Goal: Task Accomplishment & Management: Use online tool/utility

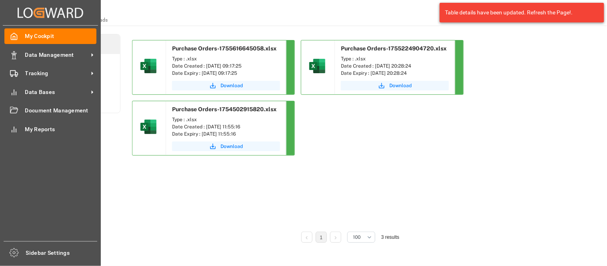
click at [1, 60] on div "Created by potrace 1.15, written by Peter Selinger 2001-2017 Created by potrace…" at bounding box center [50, 130] width 101 height 261
click at [22, 59] on div "Data Management Data Management" at bounding box center [50, 55] width 92 height 16
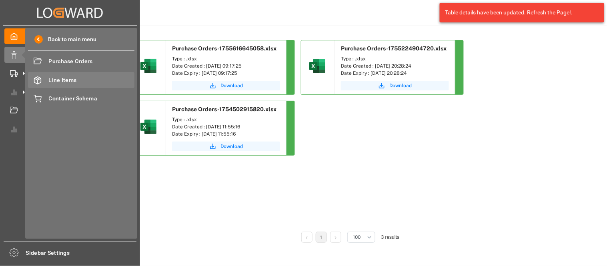
click at [65, 80] on span "Line Items" at bounding box center [92, 80] width 86 height 8
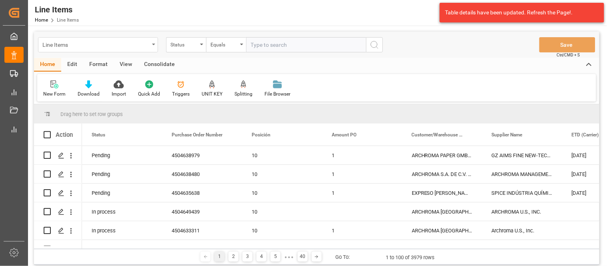
click at [153, 49] on div "Line Items" at bounding box center [98, 44] width 120 height 15
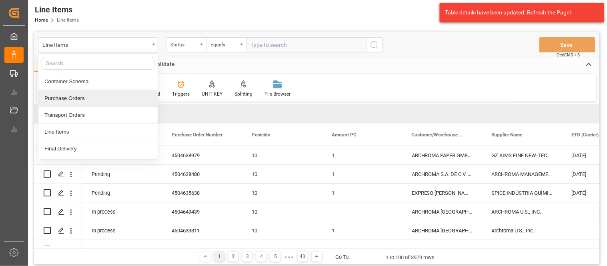
click at [119, 96] on div "Purchase Orders" at bounding box center [97, 98] width 119 height 17
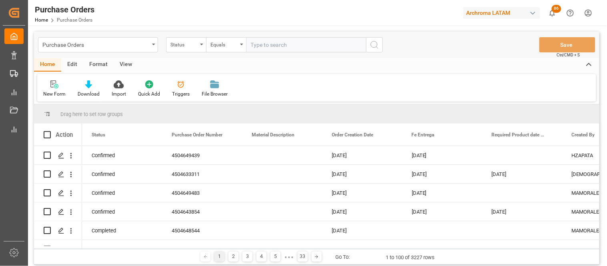
click at [117, 87] on icon at bounding box center [119, 84] width 10 height 8
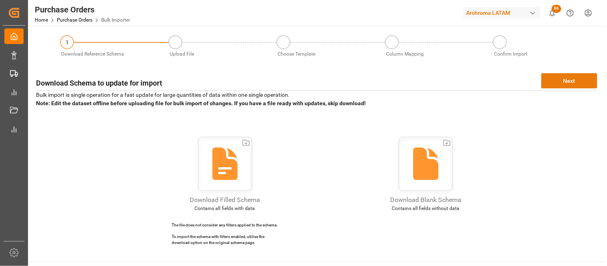
click at [559, 78] on button "Next" at bounding box center [570, 80] width 56 height 15
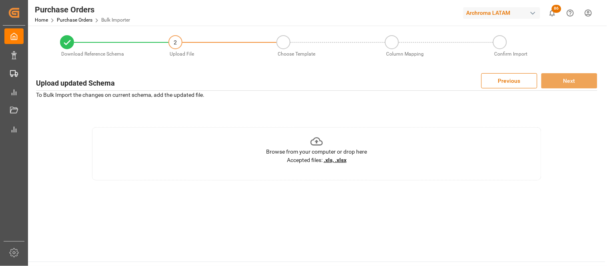
click at [345, 154] on div "Browse from your computer or drop here" at bounding box center [316, 152] width 101 height 8
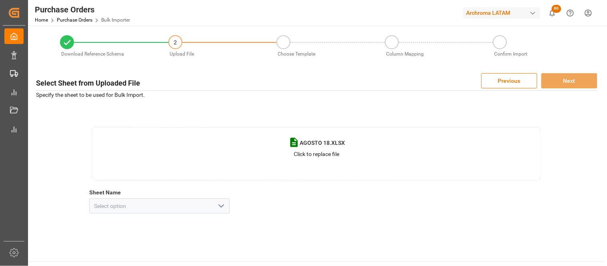
click at [217, 209] on icon "open menu" at bounding box center [222, 206] width 10 height 10
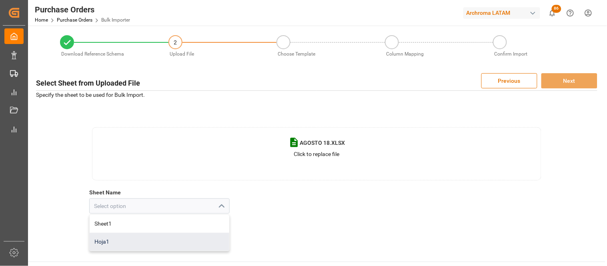
click at [128, 246] on div "Hoja1" at bounding box center [160, 242] width 140 height 18
type input "Hoja1"
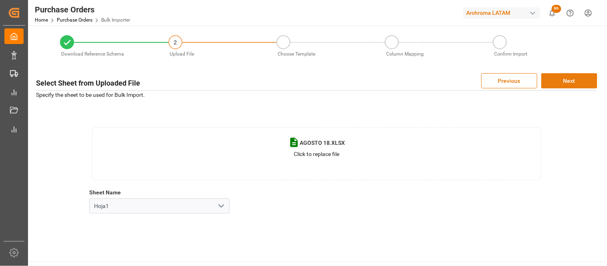
click at [568, 84] on button "Next" at bounding box center [570, 80] width 56 height 15
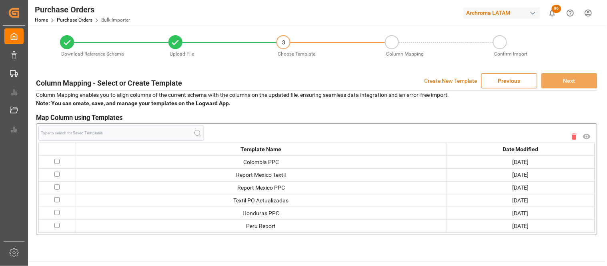
click at [458, 78] on p "Create New Template" at bounding box center [451, 80] width 53 height 15
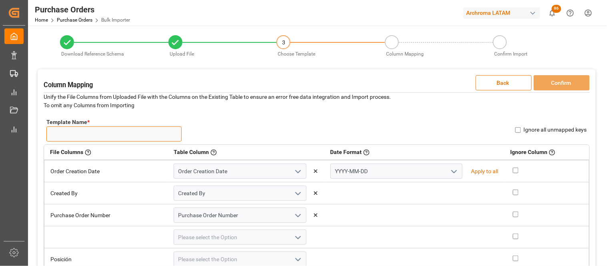
click at [102, 137] on input "Template Name *" at bounding box center [113, 133] width 135 height 15
type input "C"
type input "PO PT"
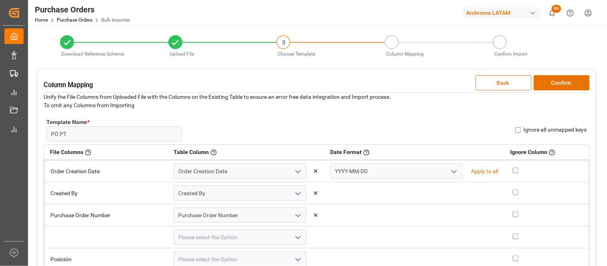
click at [321, 121] on div "Template Name * PO PT Name Already Exists Ignore all unmapped keys" at bounding box center [317, 129] width 546 height 29
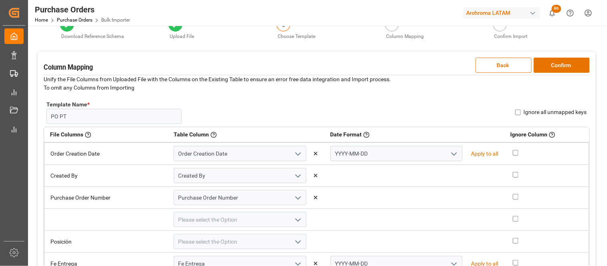
scroll to position [35, 0]
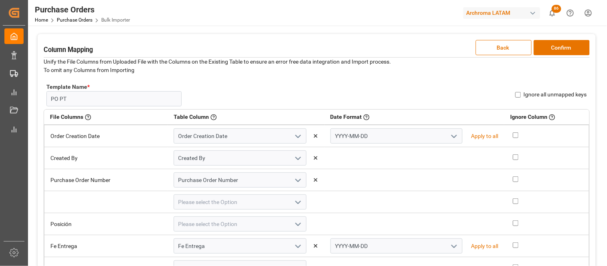
click at [450, 136] on icon "open menu" at bounding box center [455, 137] width 10 height 10
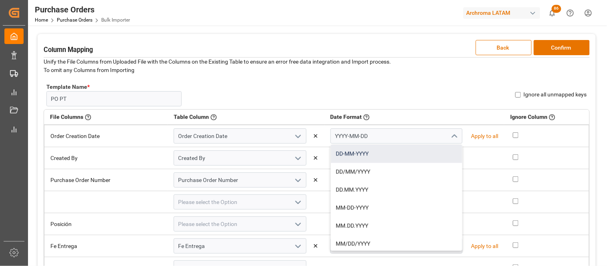
click at [354, 158] on div "DD-MM-YYYY" at bounding box center [397, 154] width 132 height 18
type input "DD-MM-YYYY"
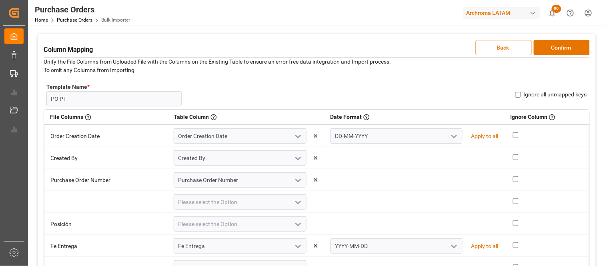
click at [450, 245] on icon "open menu" at bounding box center [455, 247] width 10 height 10
click at [365, 265] on div "DD-MM-YYYY" at bounding box center [397, 264] width 132 height 18
type input "DD-MM-YYYY"
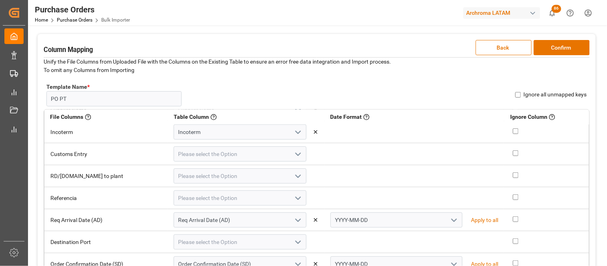
scroll to position [271, 0]
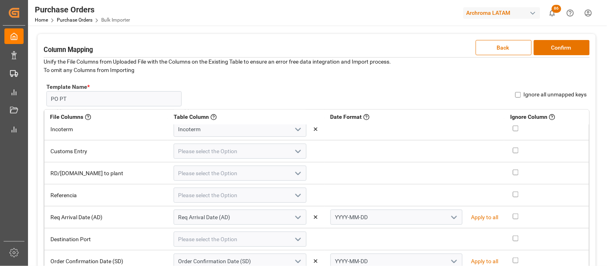
click at [450, 214] on icon "open menu" at bounding box center [455, 218] width 10 height 10
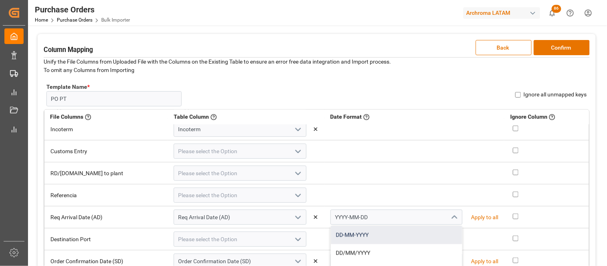
click at [377, 236] on div "DD-MM-YYYY" at bounding box center [397, 235] width 132 height 18
type input "DD-MM-YYYY"
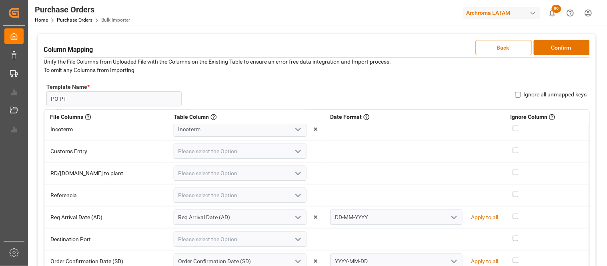
drag, startPoint x: 590, startPoint y: 202, endPoint x: 591, endPoint y: 233, distance: 30.4
click at [591, 233] on div "Column Mapping Back Confirm Unify the File Columns from Uploaded File with the …" at bounding box center [317, 168] width 558 height 268
drag, startPoint x: 591, startPoint y: 233, endPoint x: 590, endPoint y: 242, distance: 8.4
click at [590, 242] on div "Column Mapping Back Confirm Unify the File Columns from Uploaded File with the …" at bounding box center [317, 168] width 558 height 268
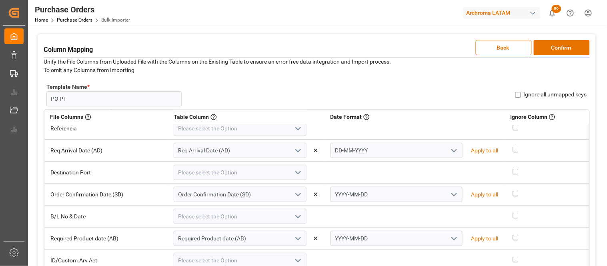
scroll to position [343, 0]
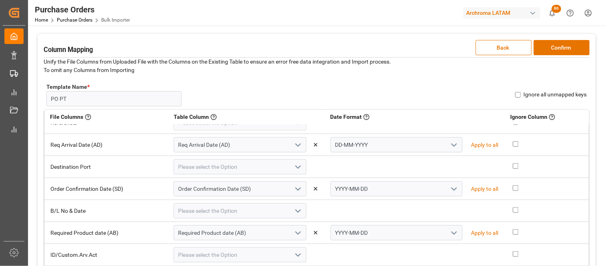
click at [452, 189] on polyline "open menu" at bounding box center [454, 189] width 5 height 2
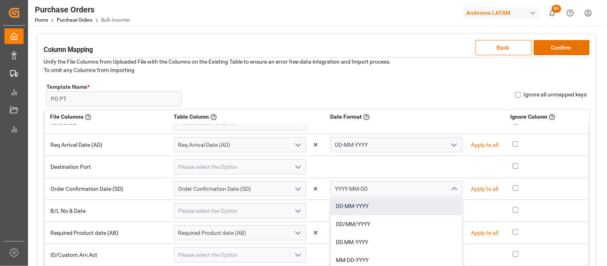
click at [382, 198] on div "DD-MM-YYYY" at bounding box center [397, 207] width 132 height 18
type input "DD-MM-YYYY"
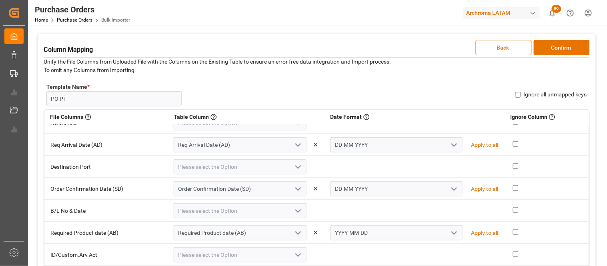
click at [450, 234] on icon "open menu" at bounding box center [455, 234] width 10 height 10
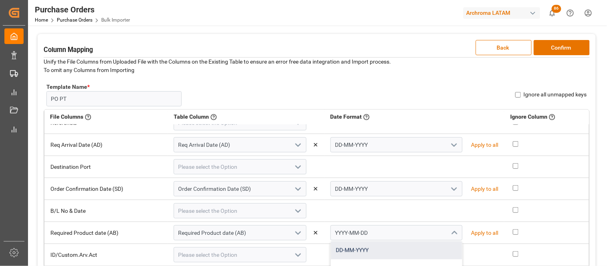
click at [387, 247] on div "DD-MM-YYYY" at bounding box center [397, 251] width 132 height 18
type input "DD-MM-YYYY"
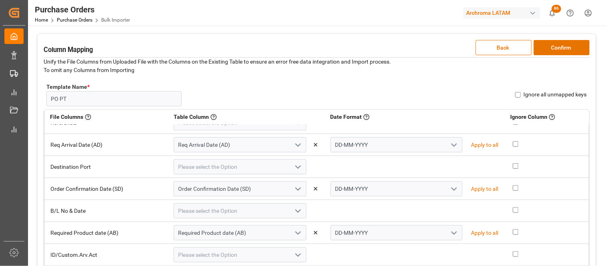
drag, startPoint x: 590, startPoint y: 211, endPoint x: 590, endPoint y: 240, distance: 28.8
click at [590, 240] on div "File Columns Header of the column in the sheet that is uploaded Table Column Ke…" at bounding box center [317, 202] width 546 height 187
click at [594, 243] on div "Column Mapping Back Confirm Unify the File Columns from Uploaded File with the …" at bounding box center [317, 168] width 558 height 268
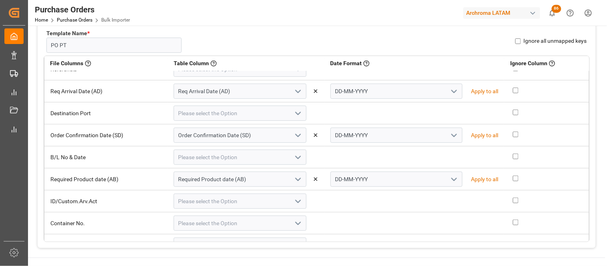
scroll to position [106, 0]
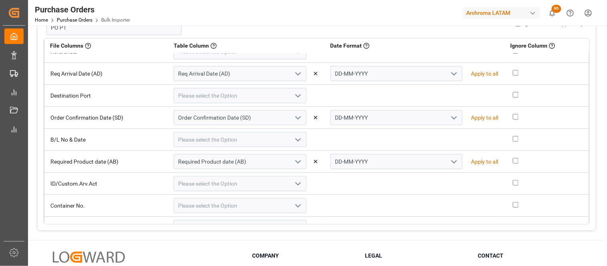
drag, startPoint x: 590, startPoint y: 145, endPoint x: 591, endPoint y: 162, distance: 16.8
click at [591, 162] on div "Column Mapping Back Confirm Unify the File Columns from Uploaded File with the …" at bounding box center [317, 97] width 558 height 268
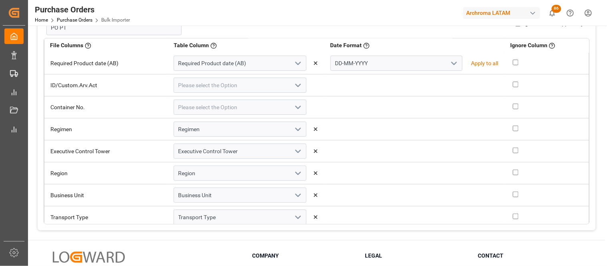
scroll to position [447, 0]
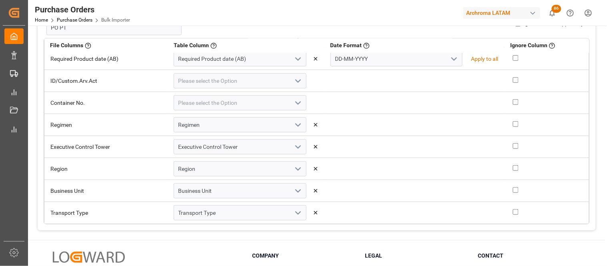
click at [600, 202] on div "Download Reference Schema Upload File 3 Choose Template Column Mapping Confirm …" at bounding box center [317, 79] width 578 height 321
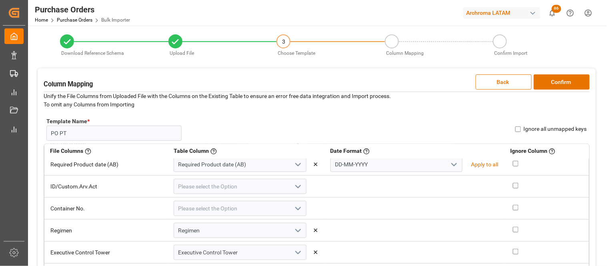
scroll to position [0, 0]
click at [518, 129] on input "Ignore all unmapped keys" at bounding box center [519, 130] width 6 height 6
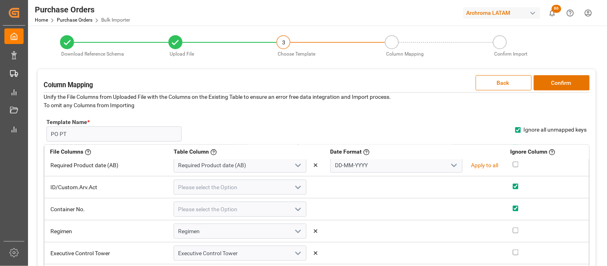
checkbox input "true"
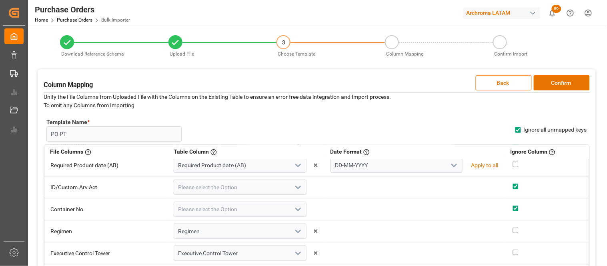
checkbox input "true"
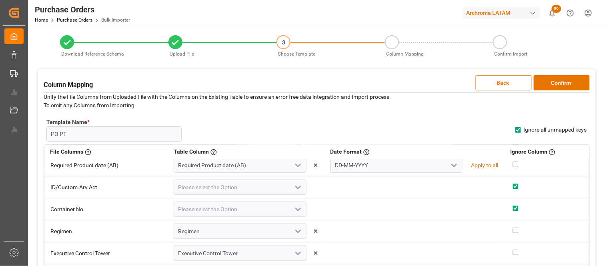
checkbox input "true"
click at [551, 83] on button "Confirm" at bounding box center [562, 82] width 56 height 15
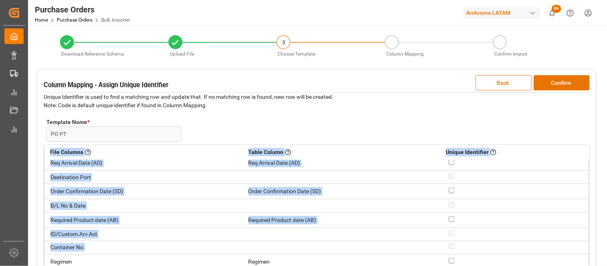
drag, startPoint x: 590, startPoint y: 254, endPoint x: 584, endPoint y: 249, distance: 7.7
click at [584, 249] on div "File Columns Header of the column in the sheet that is uploaded Table Column Ke…" at bounding box center [317, 237] width 546 height 187
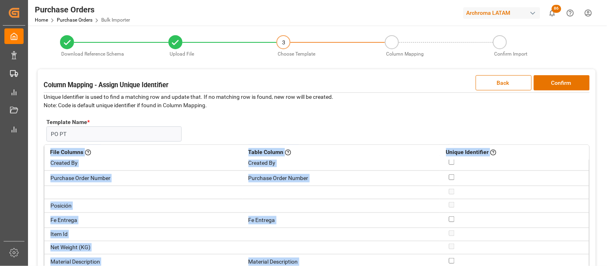
scroll to position [17, 0]
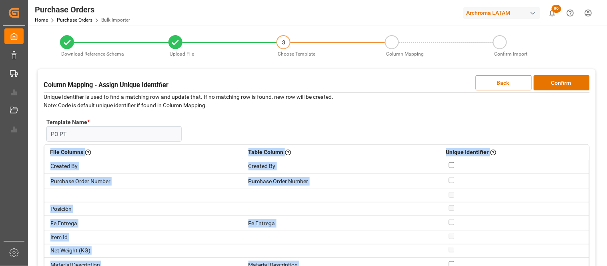
click at [454, 179] on input "checkbox" at bounding box center [452, 181] width 6 height 6
checkbox input "true"
click at [550, 84] on button "Confirm" at bounding box center [562, 82] width 56 height 15
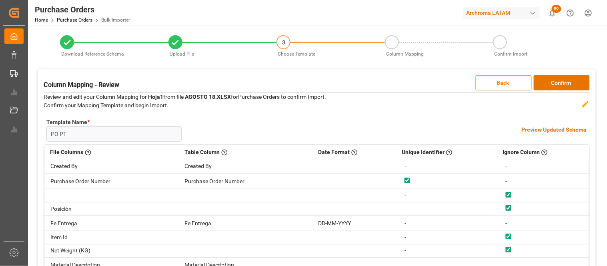
click at [543, 130] on h4 "Preview Updated Schema" at bounding box center [554, 130] width 65 height 8
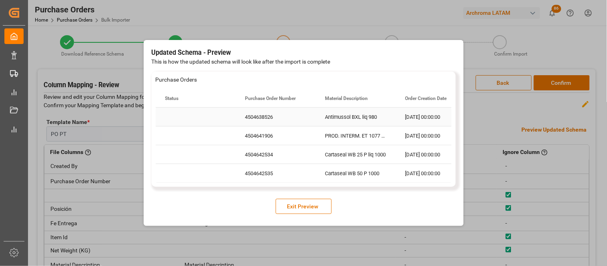
click at [263, 124] on div "4504638526" at bounding box center [276, 117] width 80 height 18
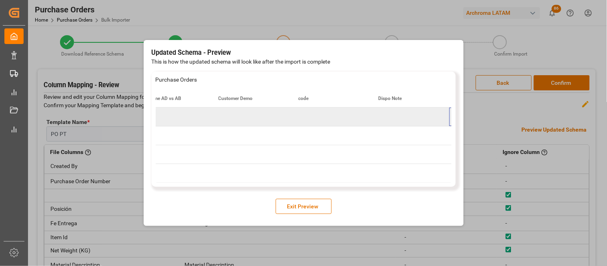
scroll to position [0, 2028]
click at [298, 214] on button "Exit Preview" at bounding box center [304, 206] width 56 height 15
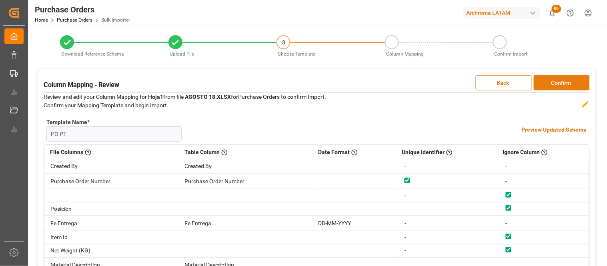
click at [562, 81] on button "Confirm" at bounding box center [562, 82] width 56 height 15
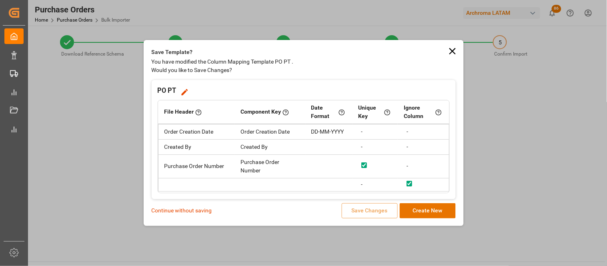
click at [188, 209] on p "Continue without saving" at bounding box center [182, 211] width 60 height 8
click at [201, 207] on p "Continue without saving" at bounding box center [182, 211] width 60 height 8
click at [191, 212] on p "Continue without saving" at bounding box center [182, 211] width 60 height 8
click at [185, 211] on p "Continue without saving" at bounding box center [182, 211] width 60 height 8
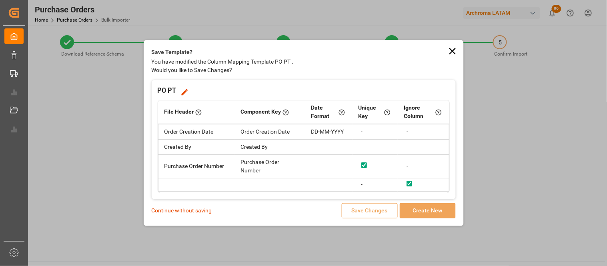
click at [177, 208] on p "Continue without saving" at bounding box center [182, 211] width 60 height 8
click at [165, 209] on p "Continue without saving" at bounding box center [182, 211] width 60 height 8
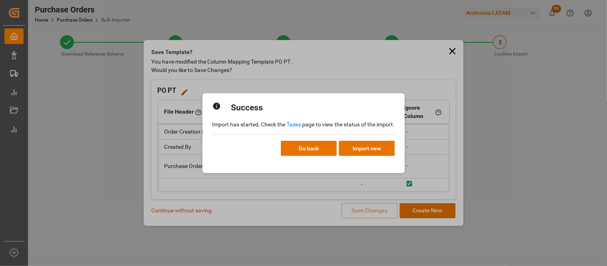
click at [294, 125] on link "Tasks" at bounding box center [294, 124] width 14 height 6
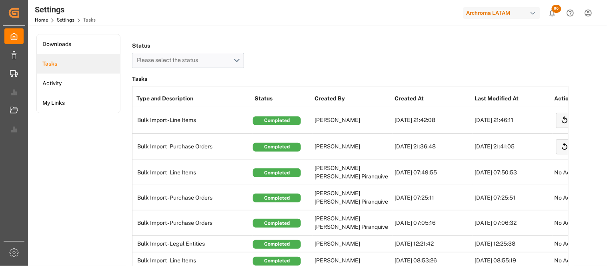
click at [59, 16] on div "Home Settings Tasks" at bounding box center [65, 20] width 61 height 8
click at [45, 19] on link "Home" at bounding box center [41, 20] width 13 height 6
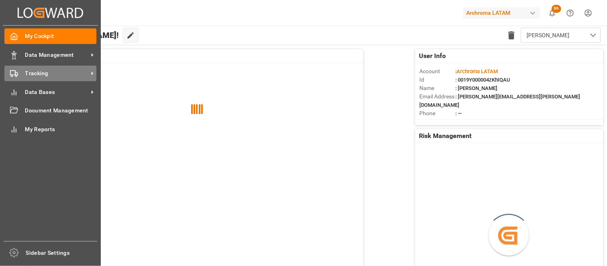
click at [14, 71] on icon at bounding box center [14, 74] width 8 height 8
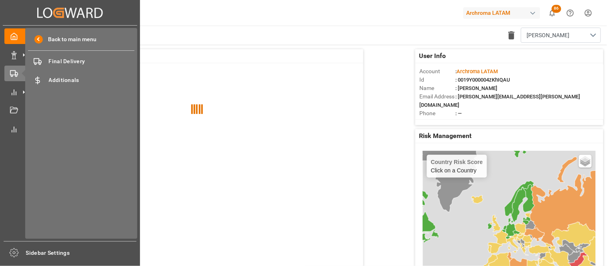
click at [53, 69] on div "Back to main menu Final Delivery Final Delivery Additionals Additionals" at bounding box center [81, 133] width 112 height 211
click at [58, 66] on div "Final Delivery Final Delivery" at bounding box center [81, 62] width 106 height 16
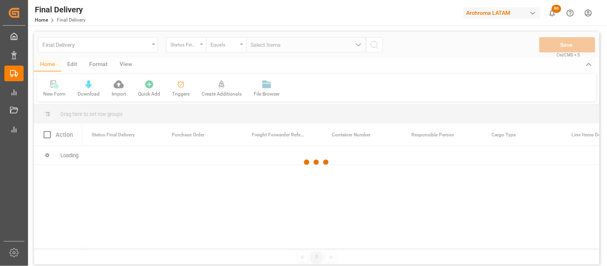
click at [152, 45] on div at bounding box center [317, 162] width 566 height 261
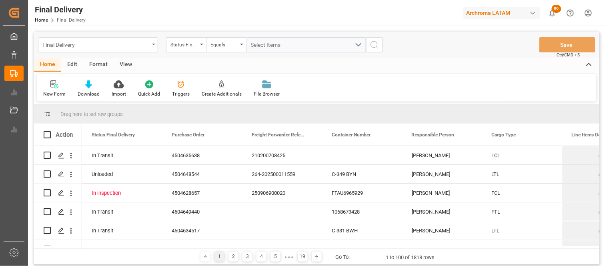
click at [151, 44] on div "Final Delivery" at bounding box center [98, 44] width 120 height 15
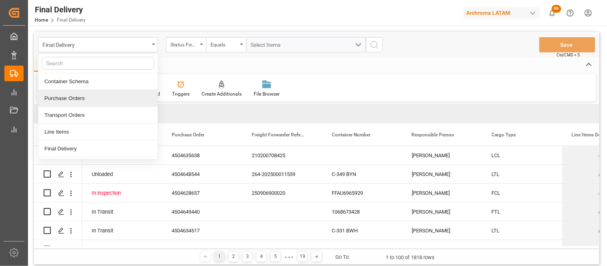
click at [102, 100] on div "Purchase Orders" at bounding box center [97, 98] width 119 height 17
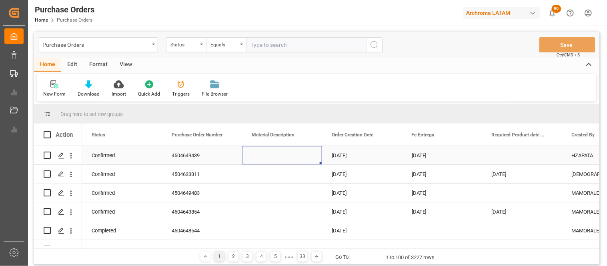
click at [265, 157] on div "Press SPACE to select this row." at bounding box center [282, 155] width 80 height 18
